Goal: Task Accomplishment & Management: Manage account settings

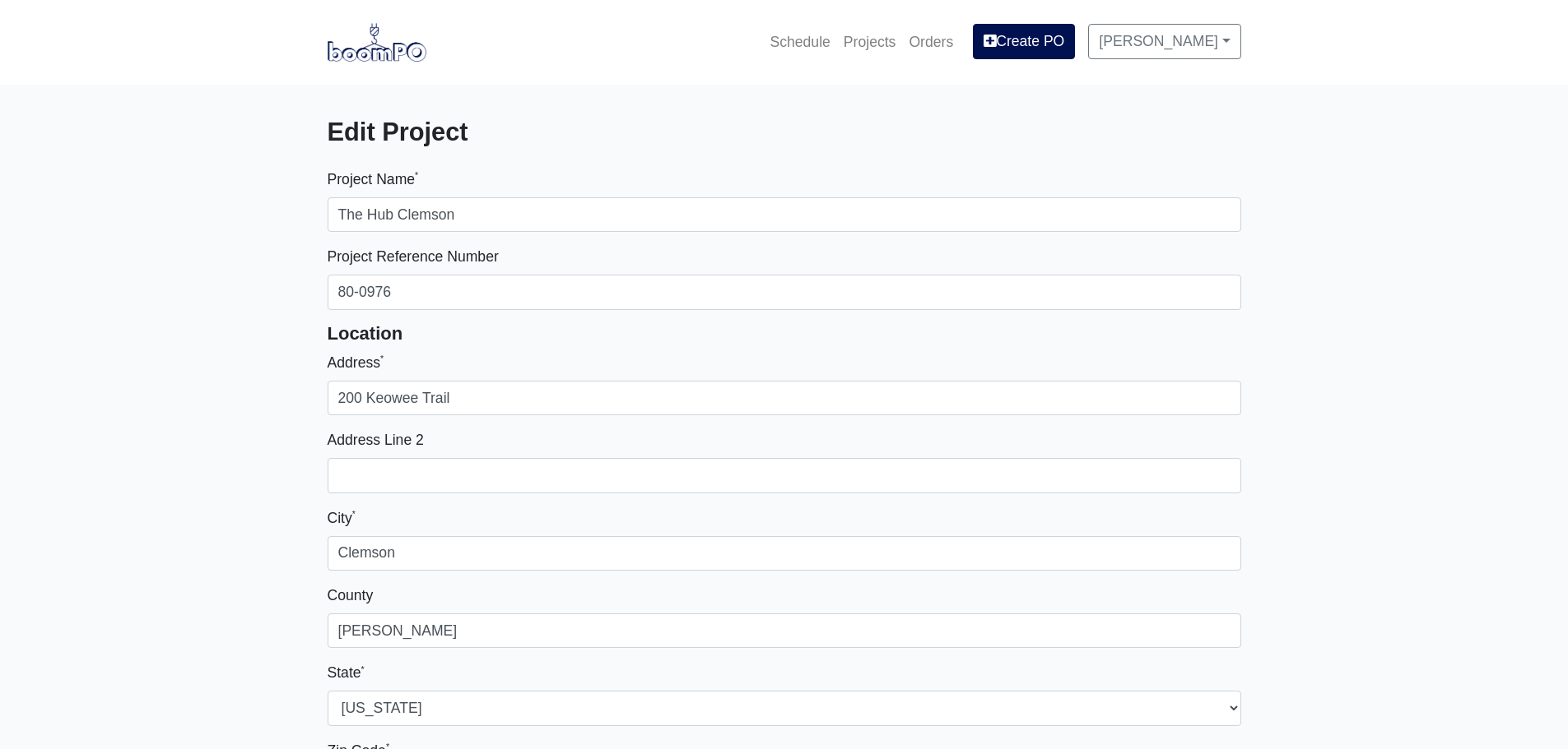
select select
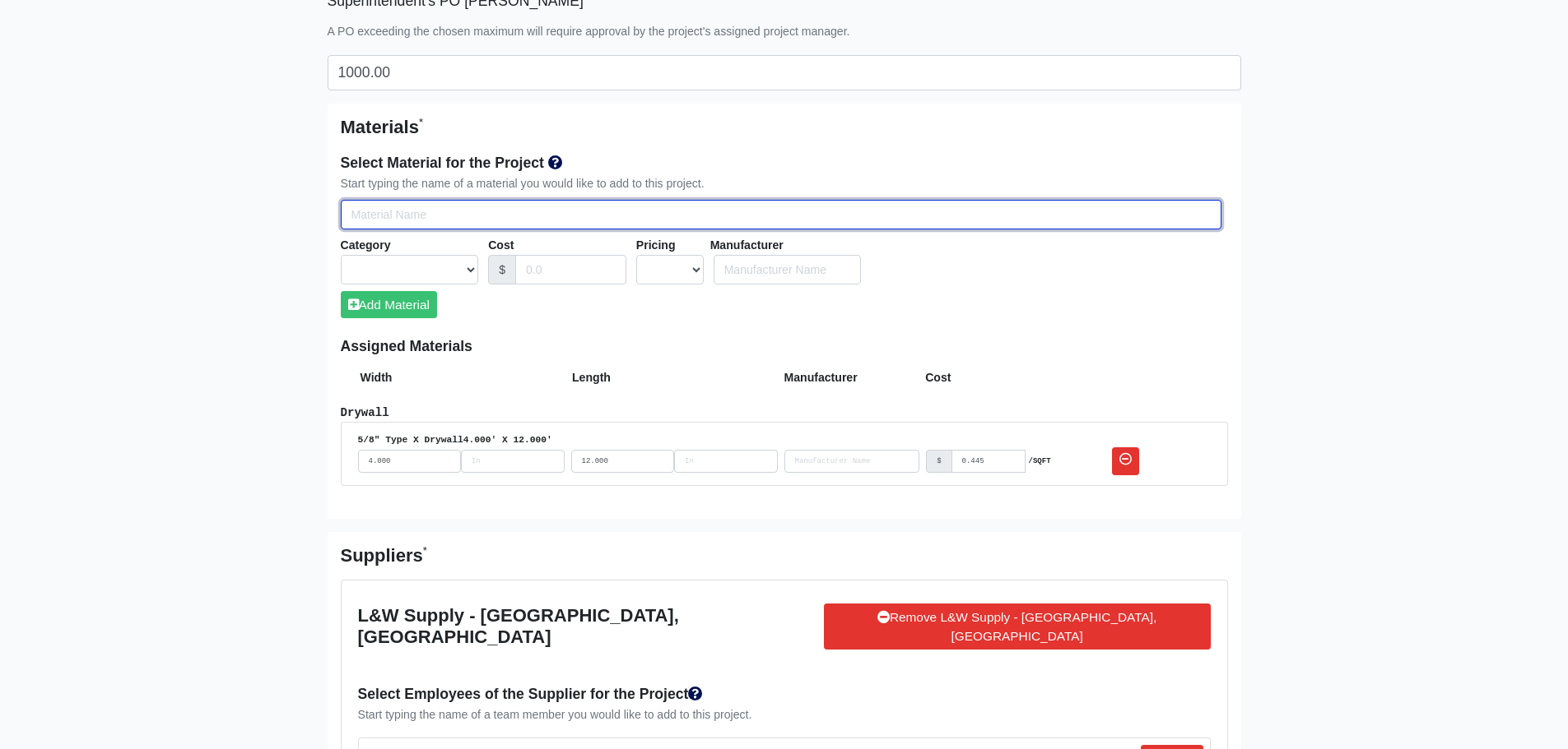
click at [367, 224] on input "Select Team Members for the Project" at bounding box center [781, 215] width 880 height 30
type input "5"
select select
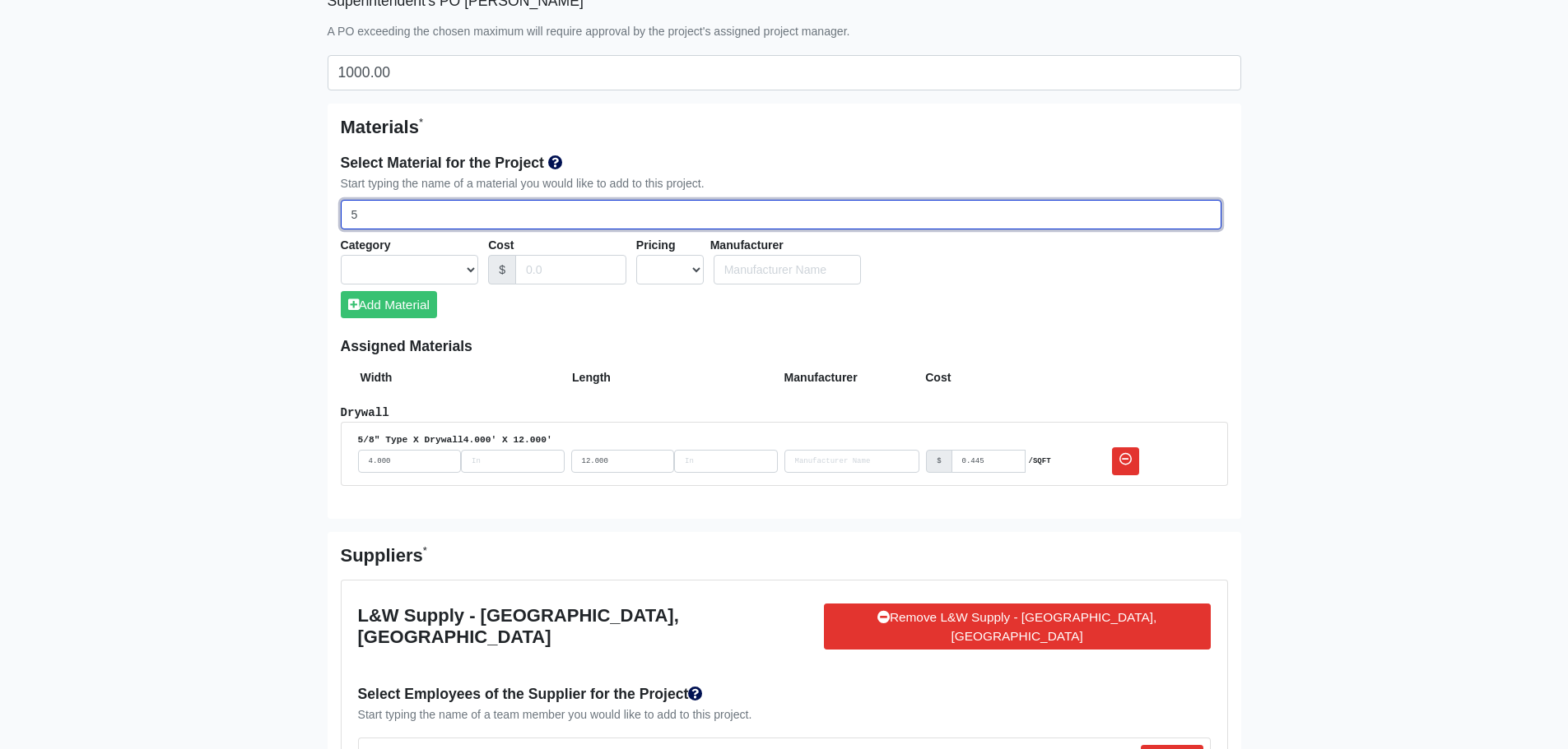
select select
type input "5/"
select select
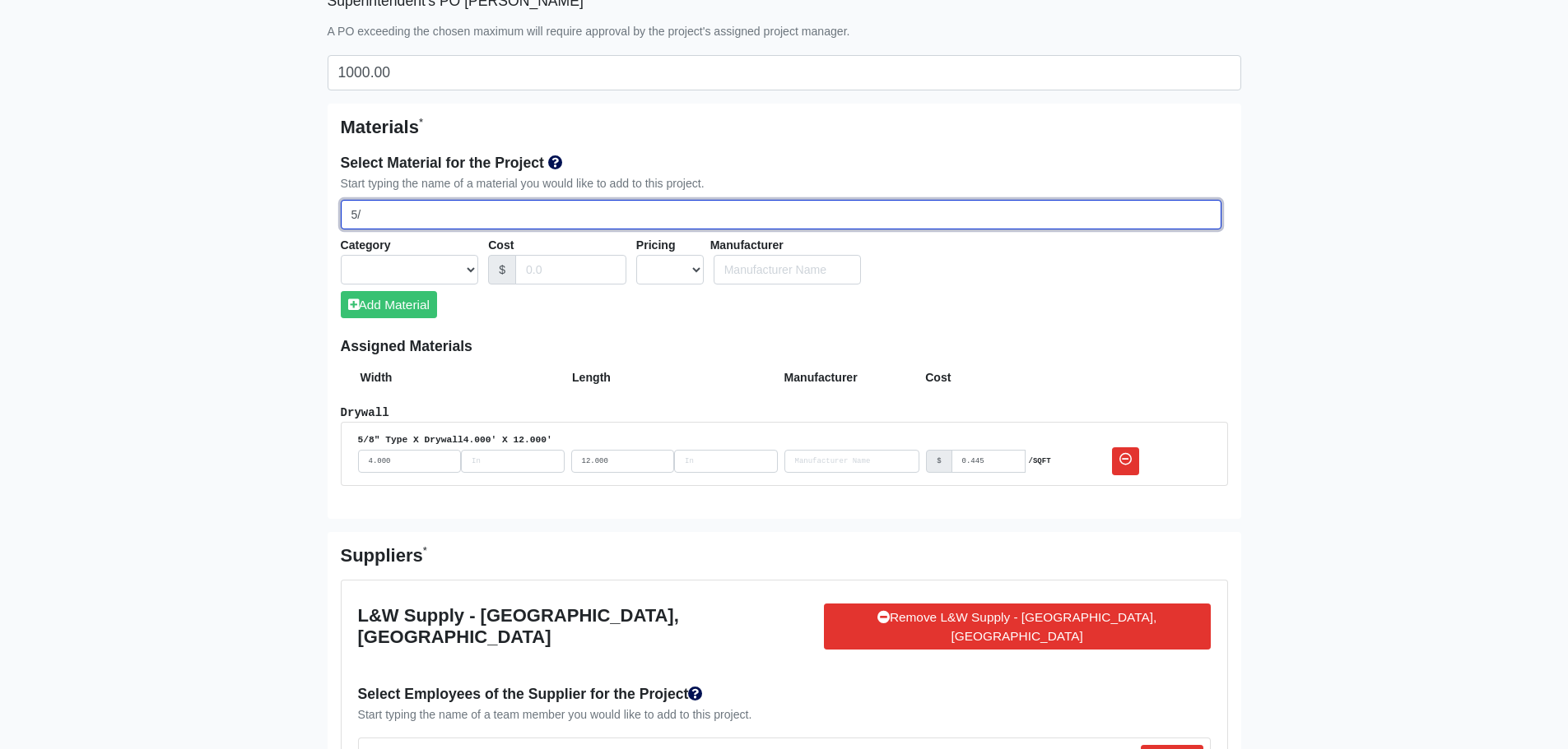
select select
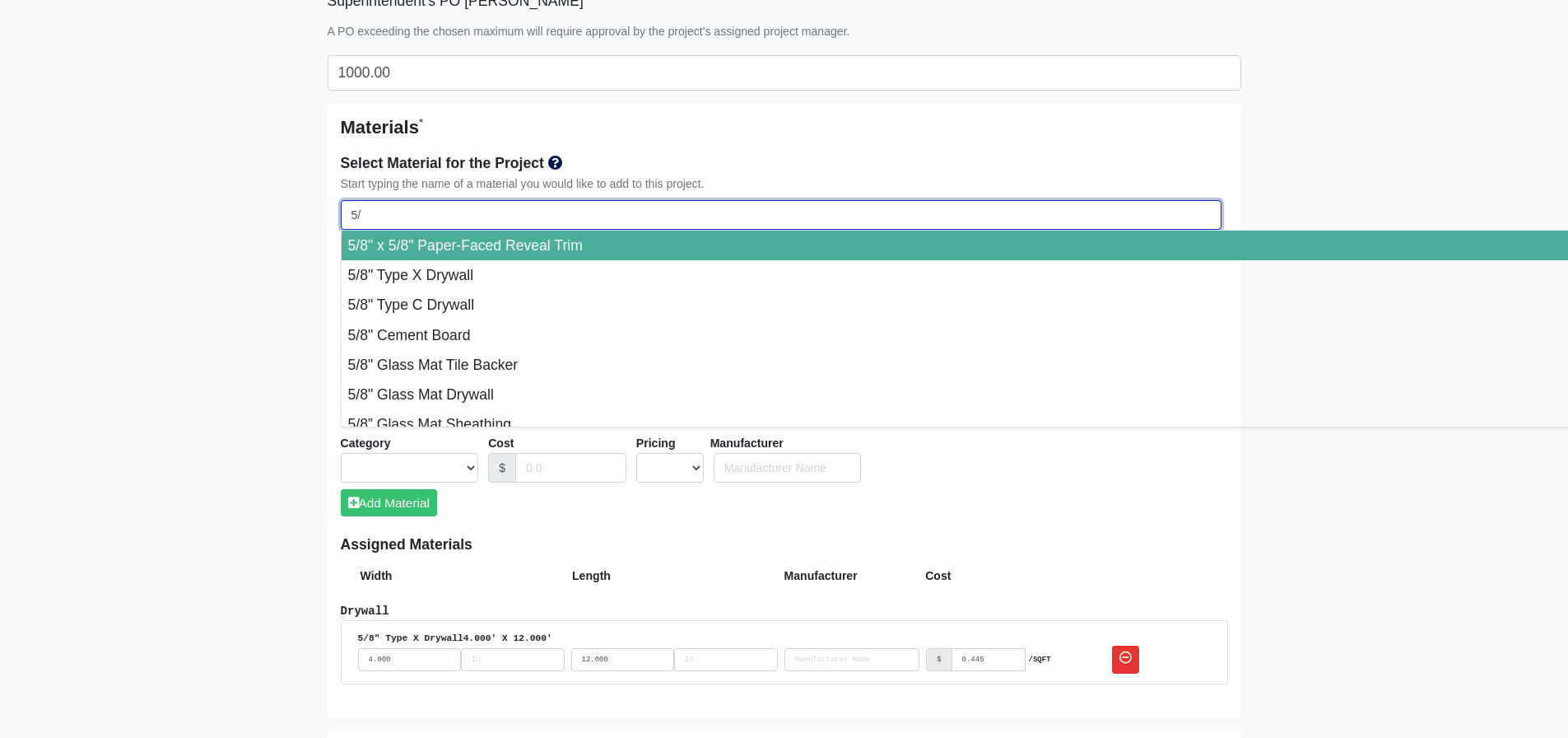
type input "5/8"
select select
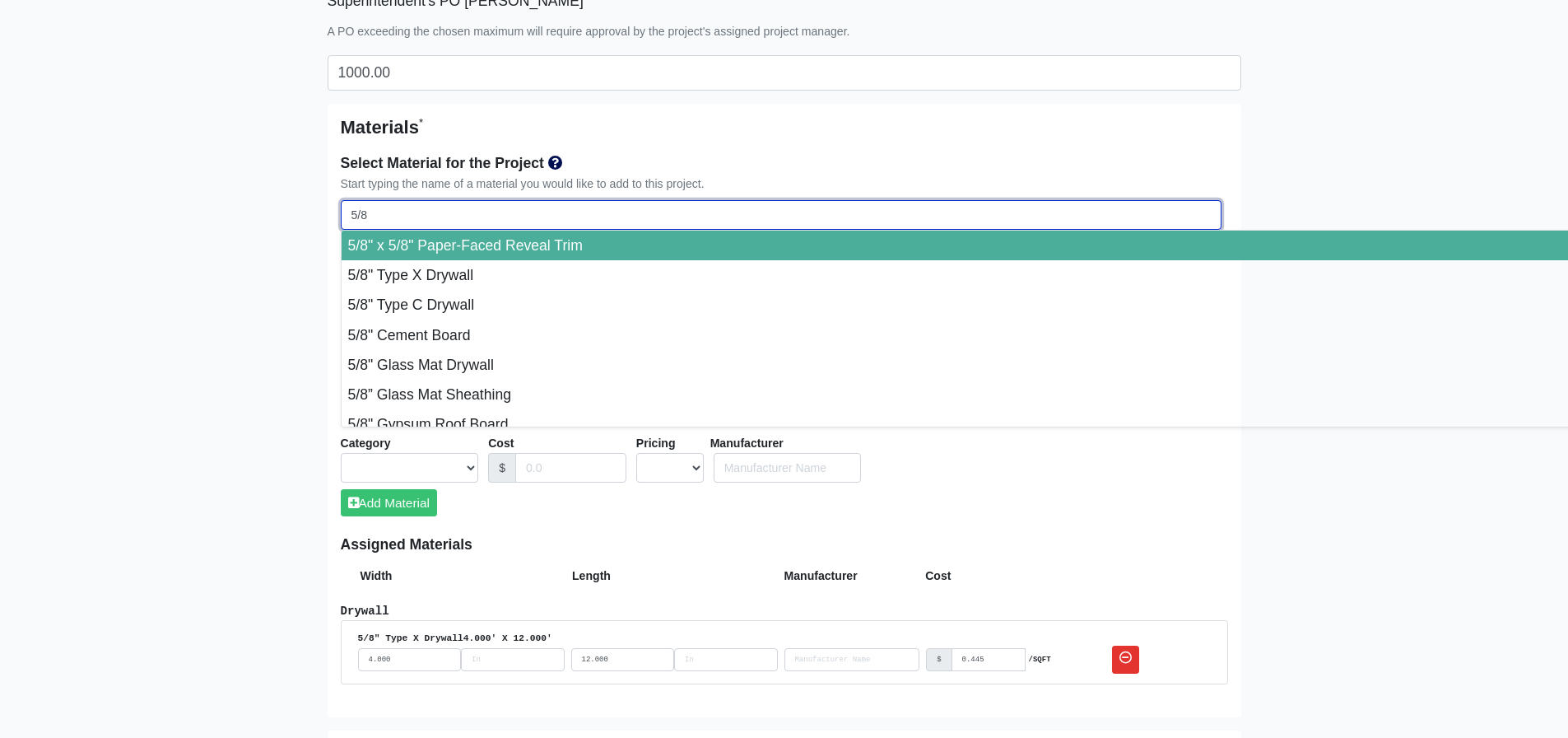
select select
drag, startPoint x: 393, startPoint y: 216, endPoint x: 325, endPoint y: 221, distance: 68.2
click at [325, 221] on div "Project Name * The Hub Clemson Project Reference Number 80-0976 Location Addres…" at bounding box center [784, 607] width 939 height 2690
select select
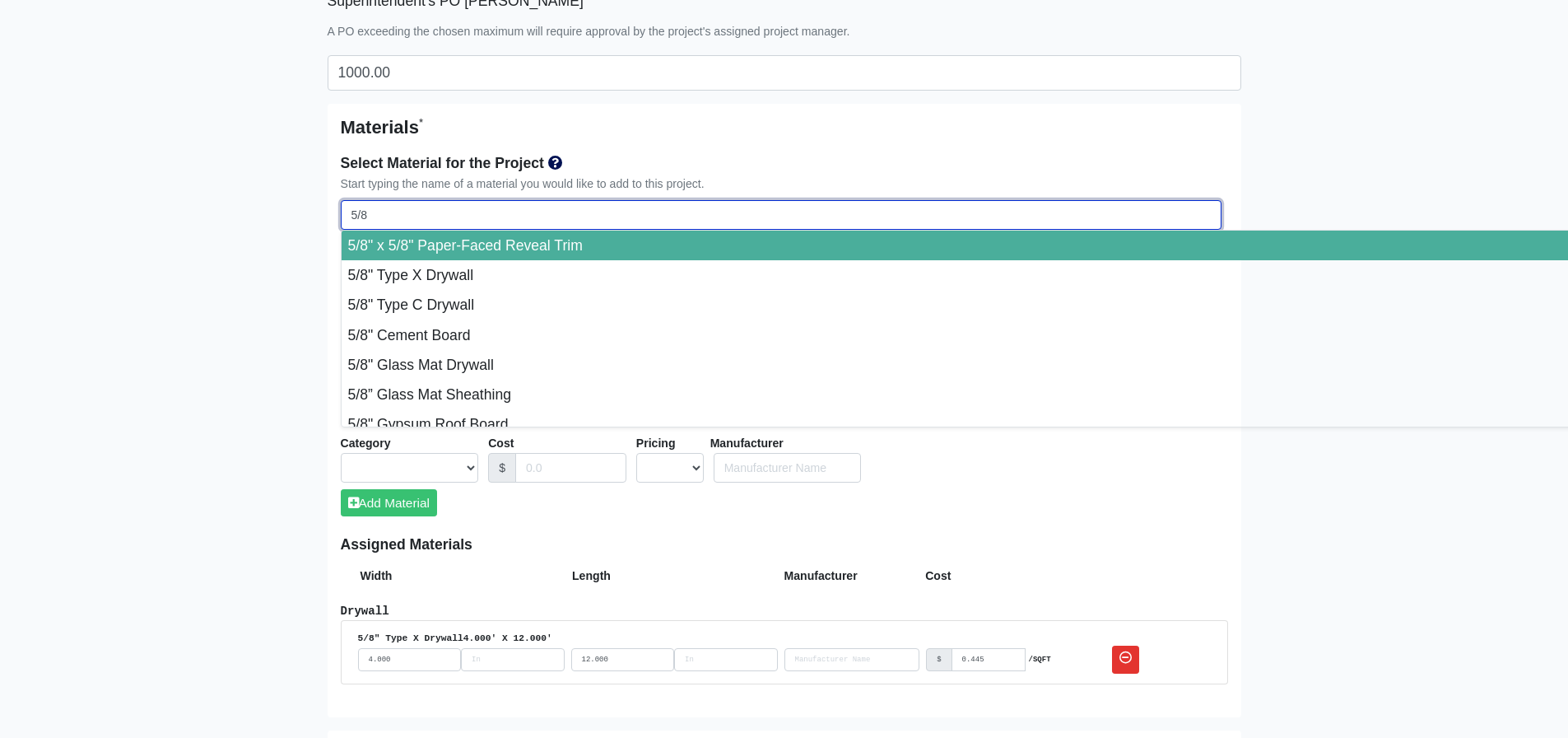
select select
